Goal: Task Accomplishment & Management: Use online tool/utility

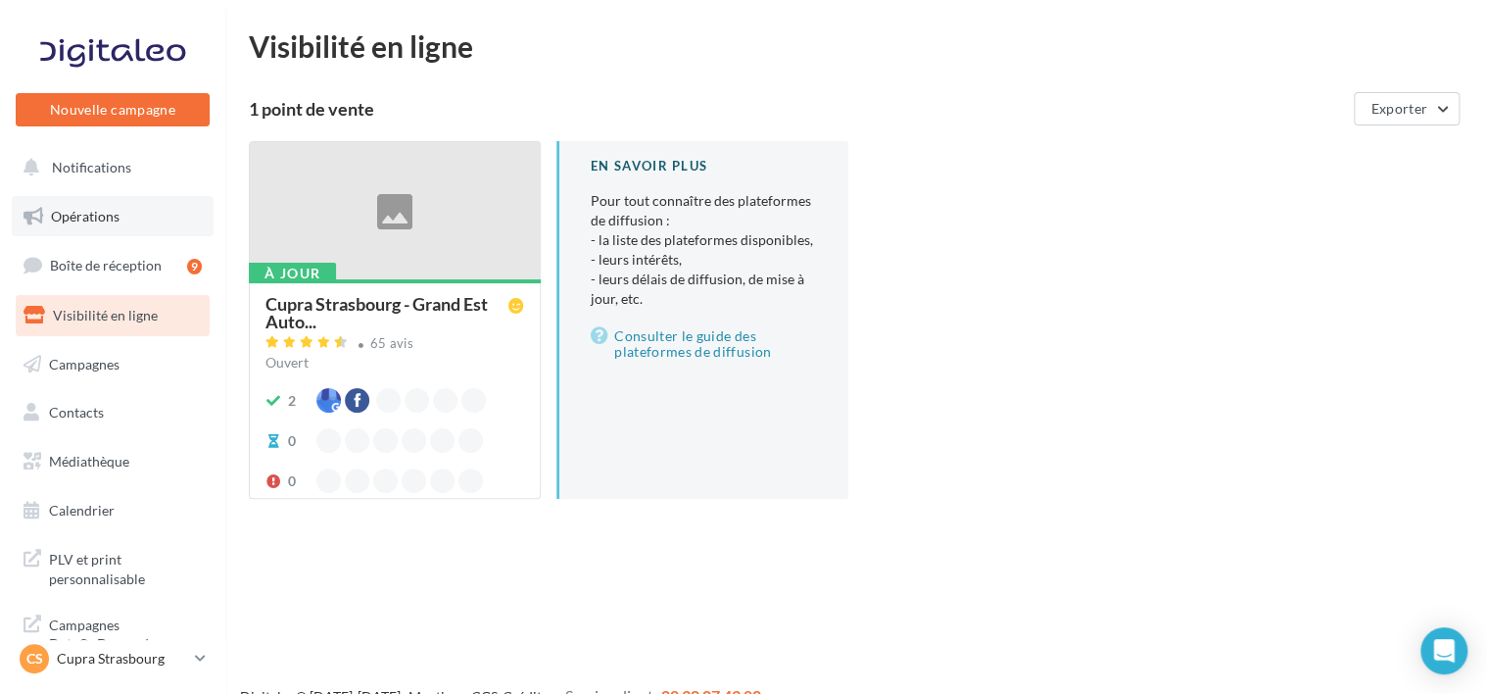
click at [129, 218] on link "Opérations" at bounding box center [113, 216] width 202 height 41
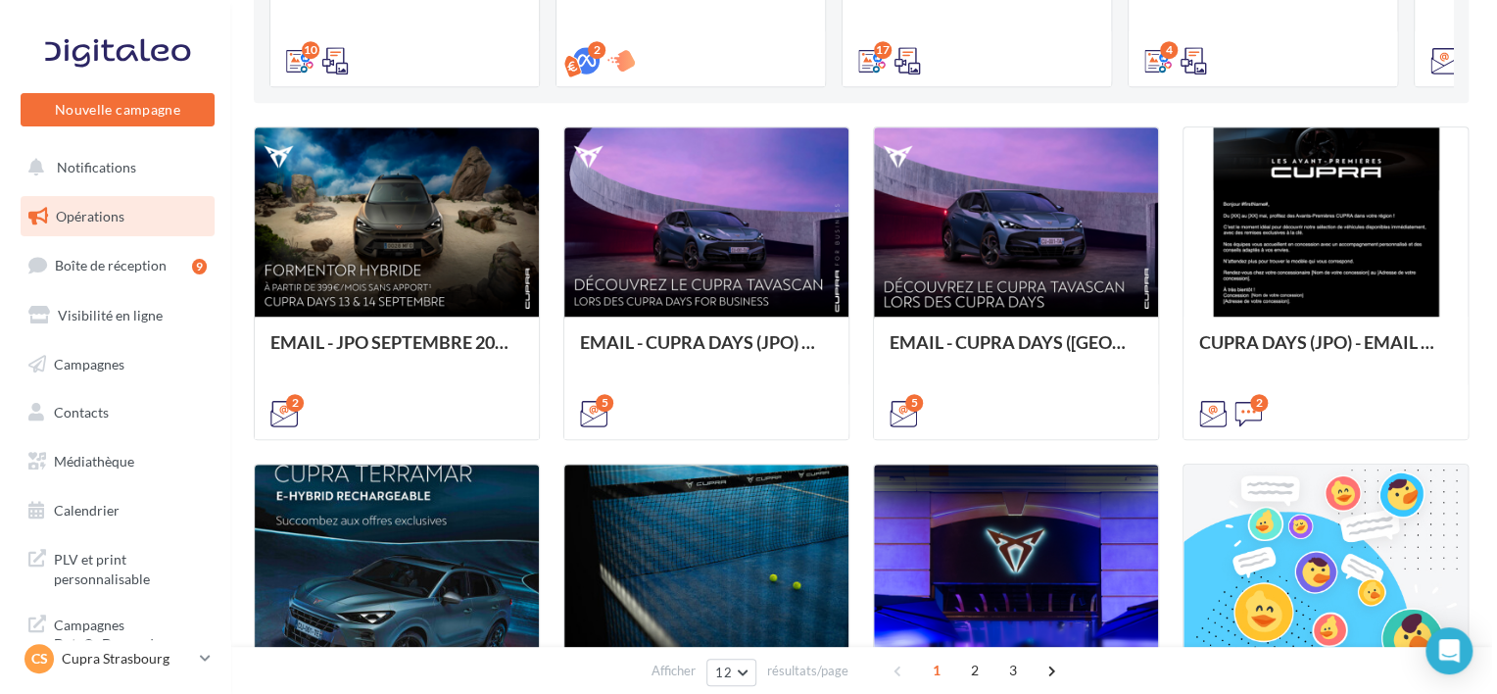
scroll to position [392, 0]
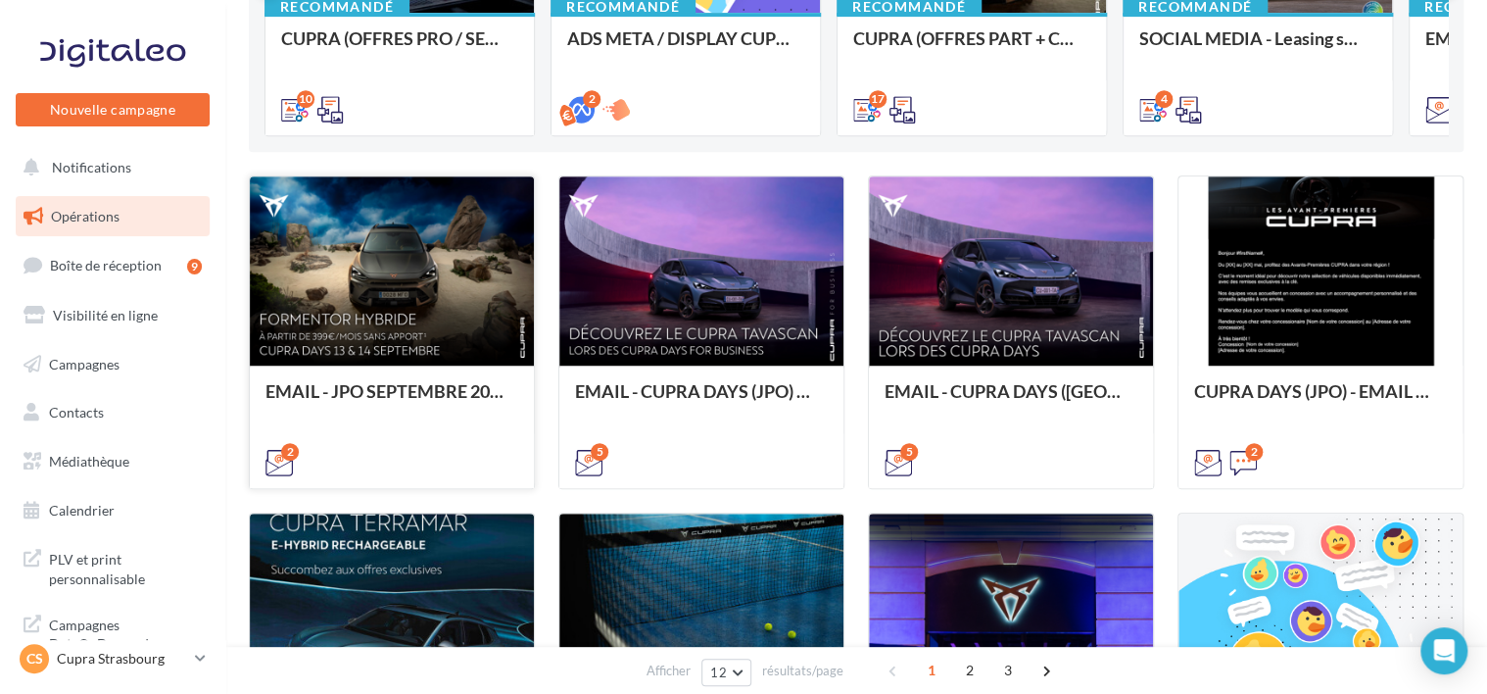
click at [334, 365] on div "EMAIL - JPO SEPTEMBRE 2025" at bounding box center [392, 425] width 284 height 121
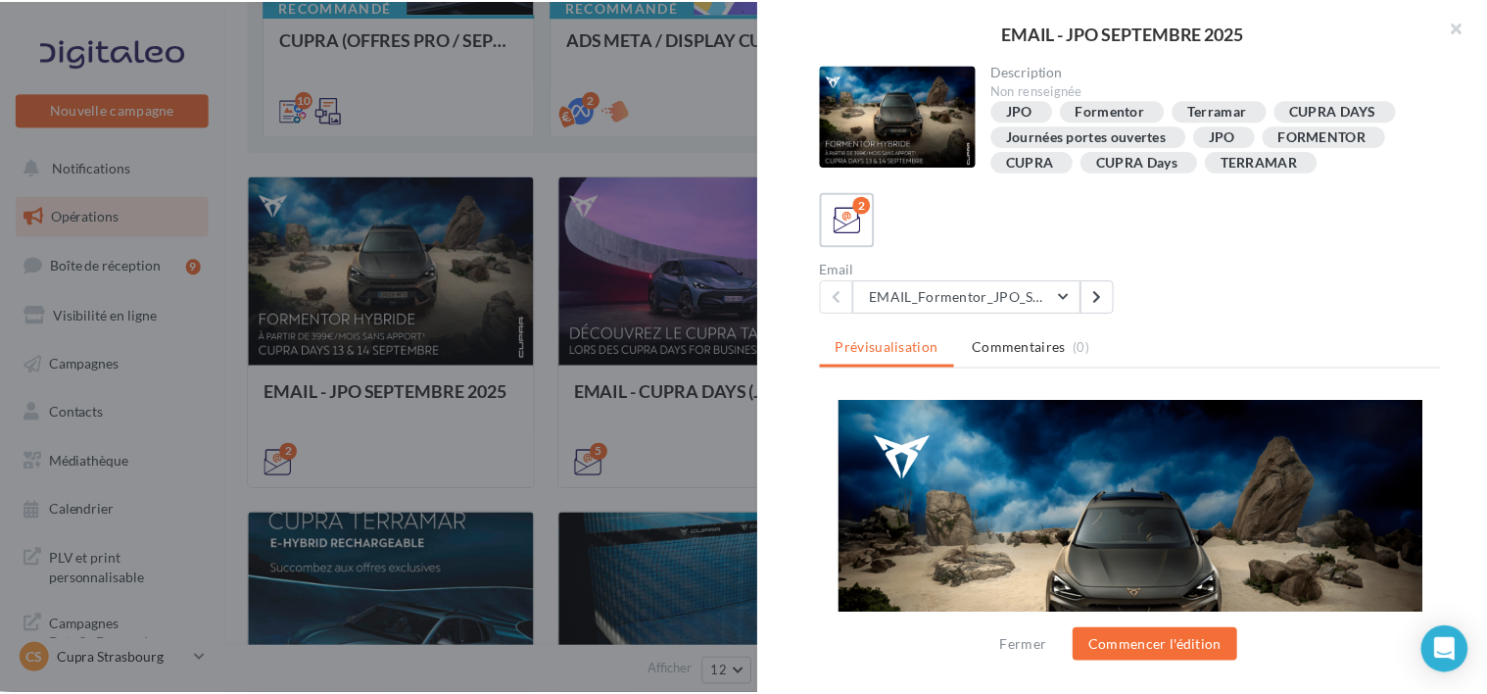
scroll to position [9, 0]
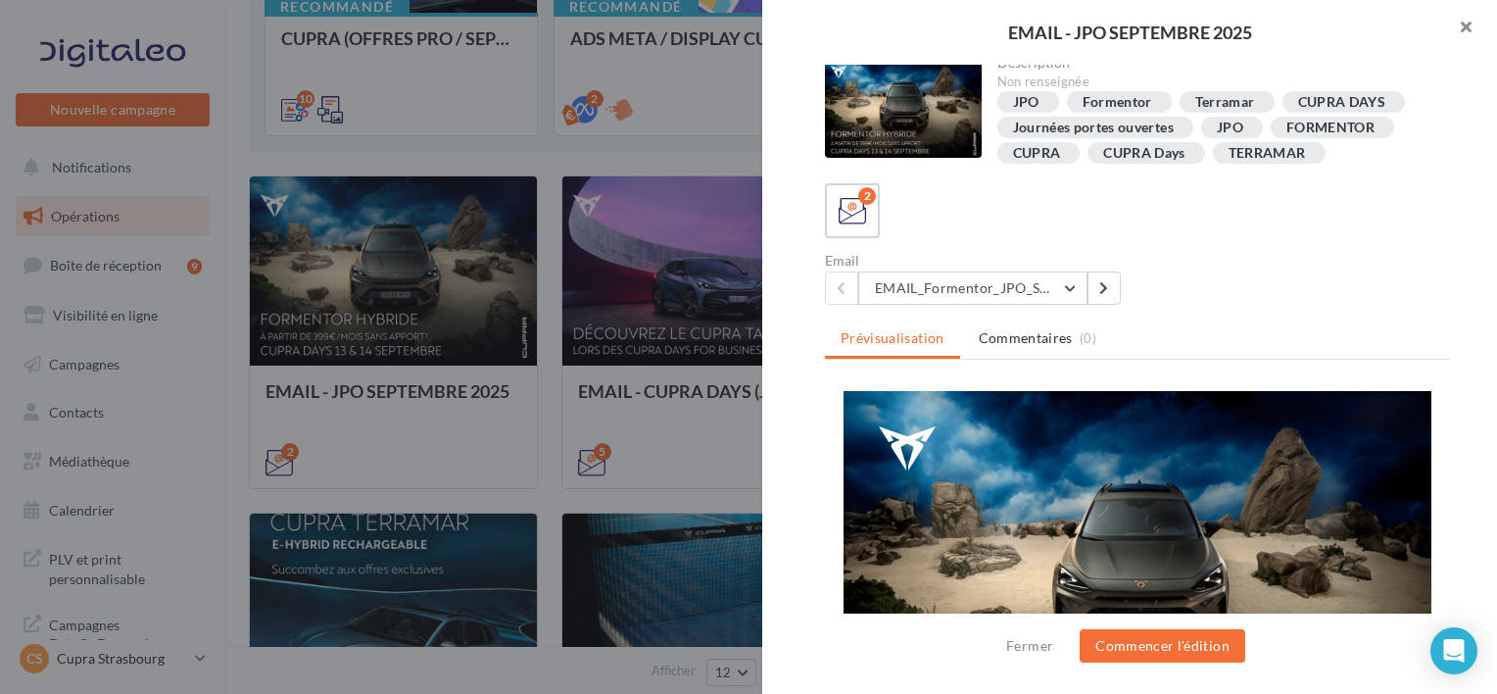
click at [1475, 27] on button "button" at bounding box center [1458, 29] width 78 height 59
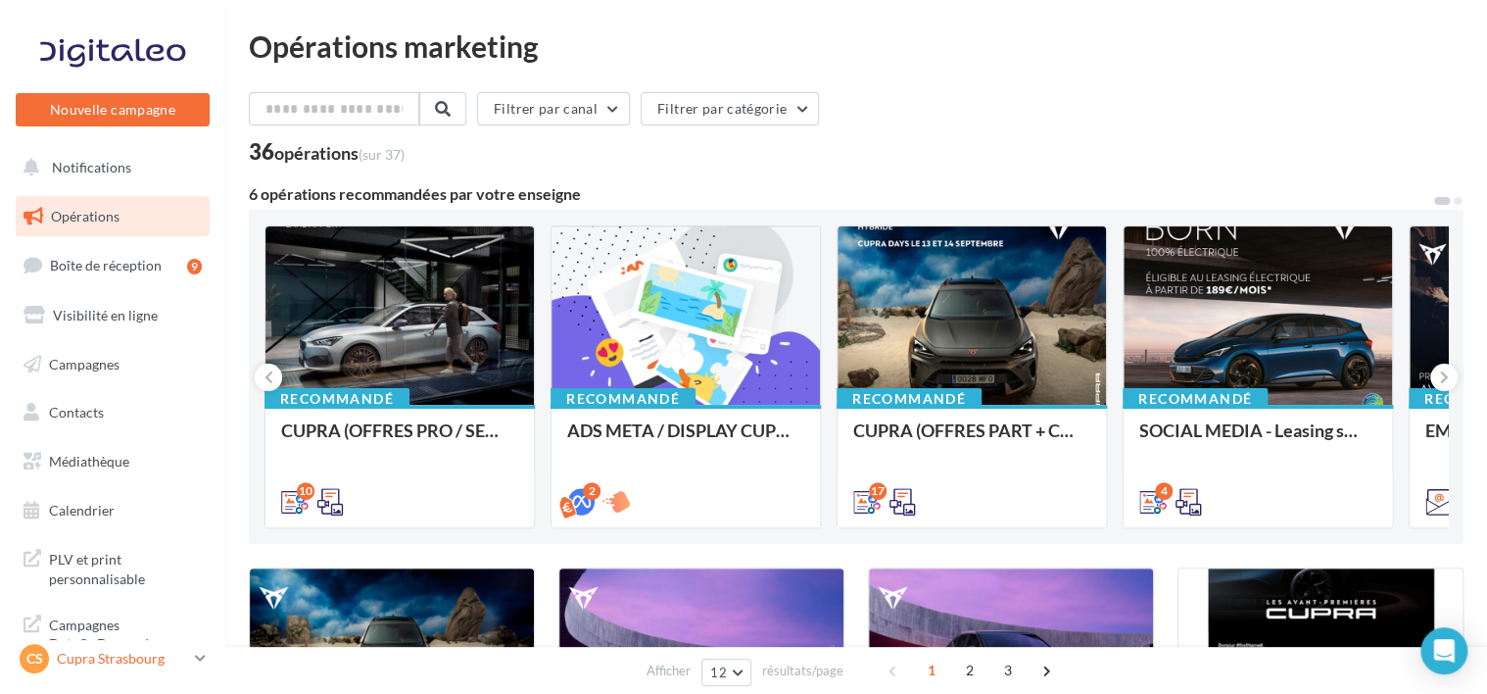
click at [130, 659] on p "Cupra Strasbourg" at bounding box center [122, 659] width 130 height 20
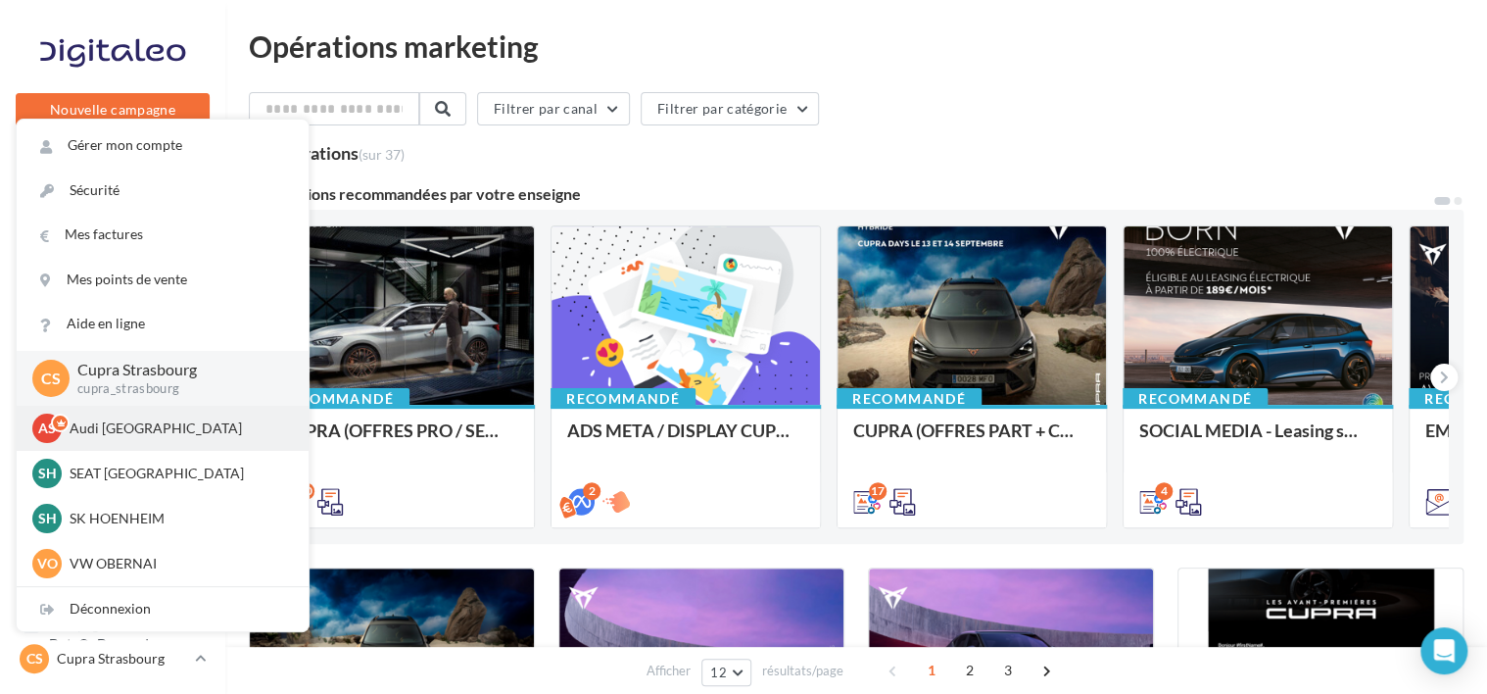
click at [174, 432] on p "Audi STRASBOURG" at bounding box center [178, 428] width 216 height 20
